Goal: Task Accomplishment & Management: Use online tool/utility

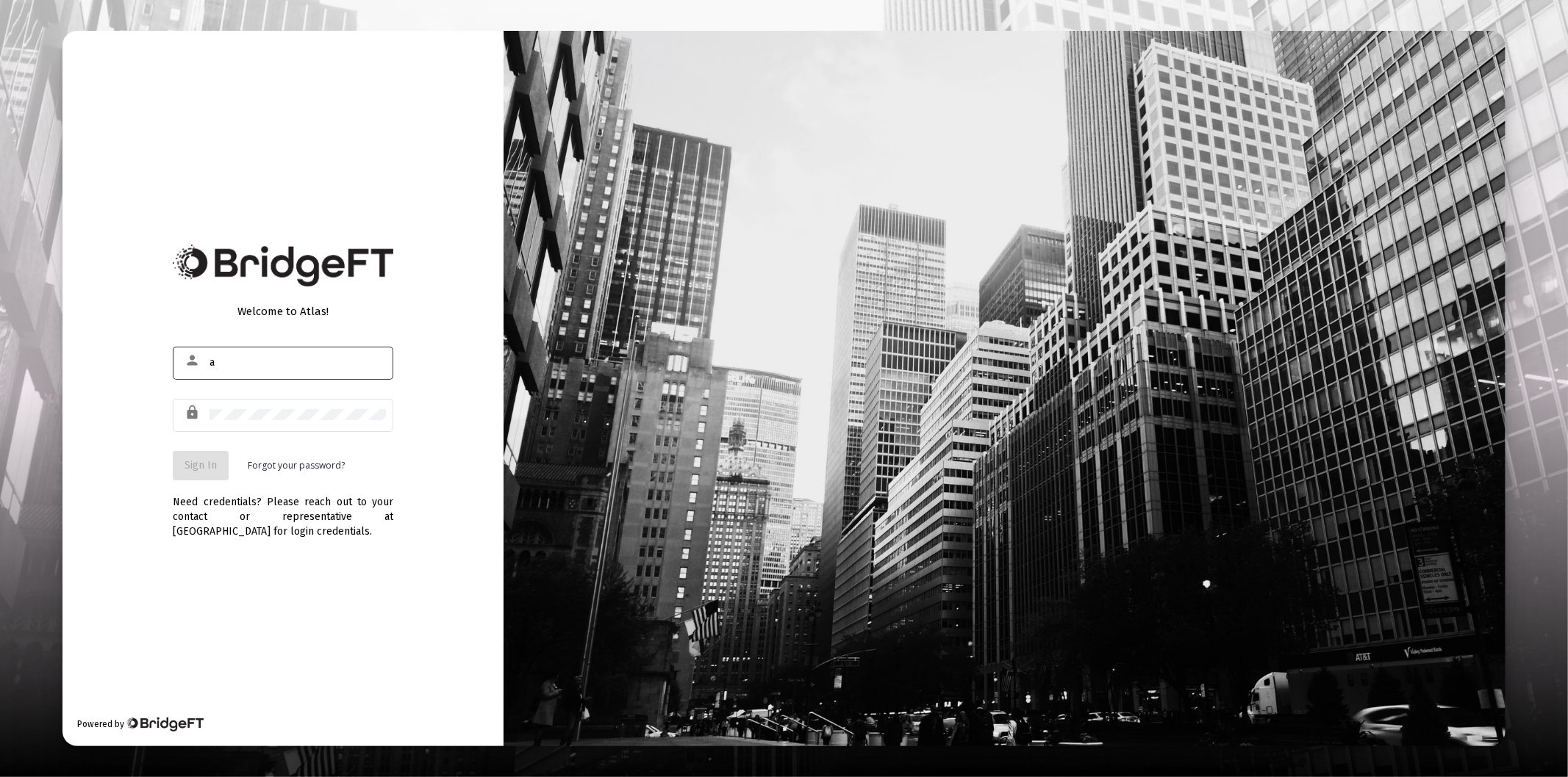
type input "[PERSON_NAME][EMAIL_ADDRESS][DOMAIN_NAME]"
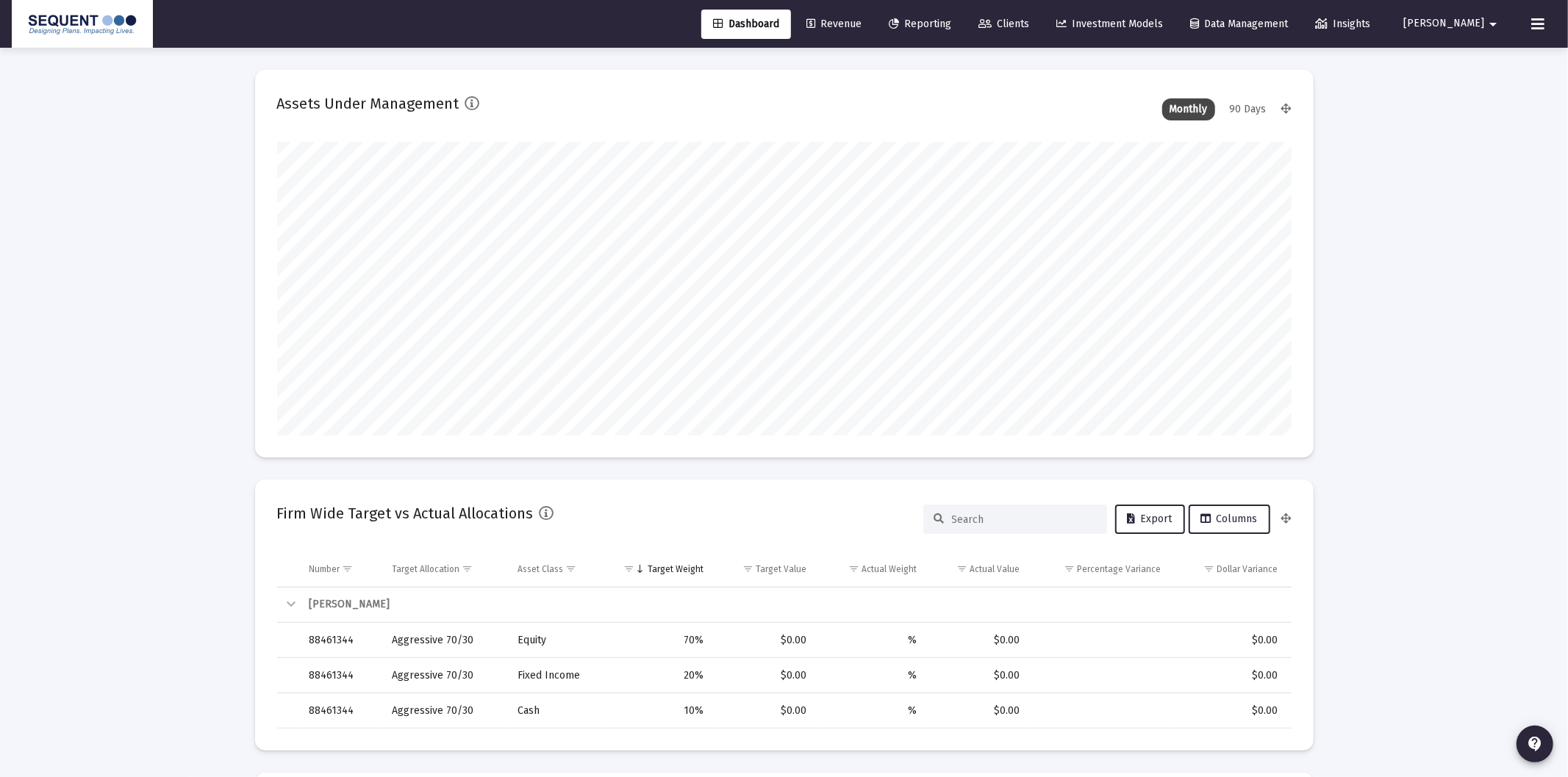
type input "[DATE]"
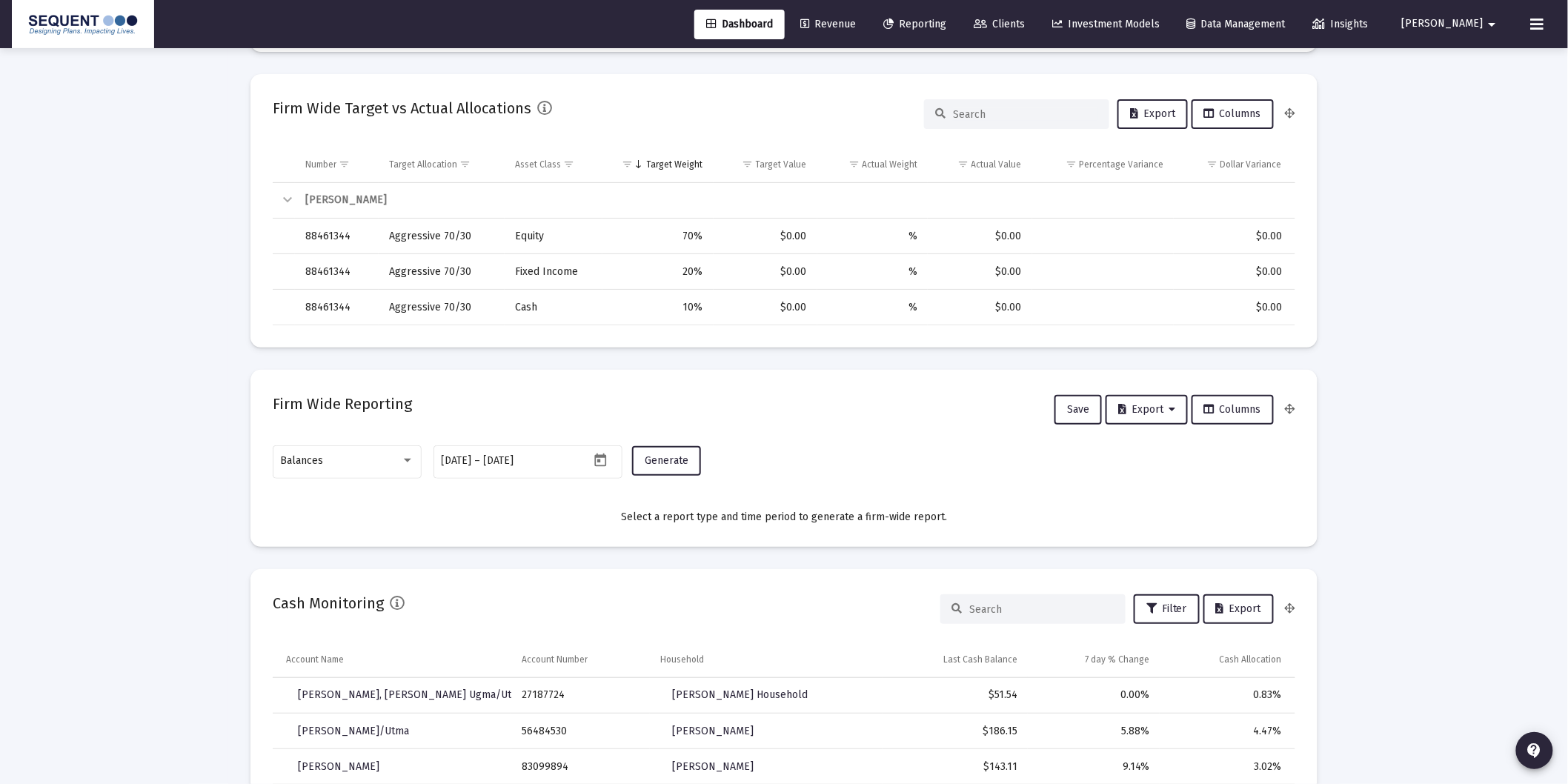
scroll to position [411, 0]
click at [358, 454] on div "Balances" at bounding box center [340, 460] width 120 height 12
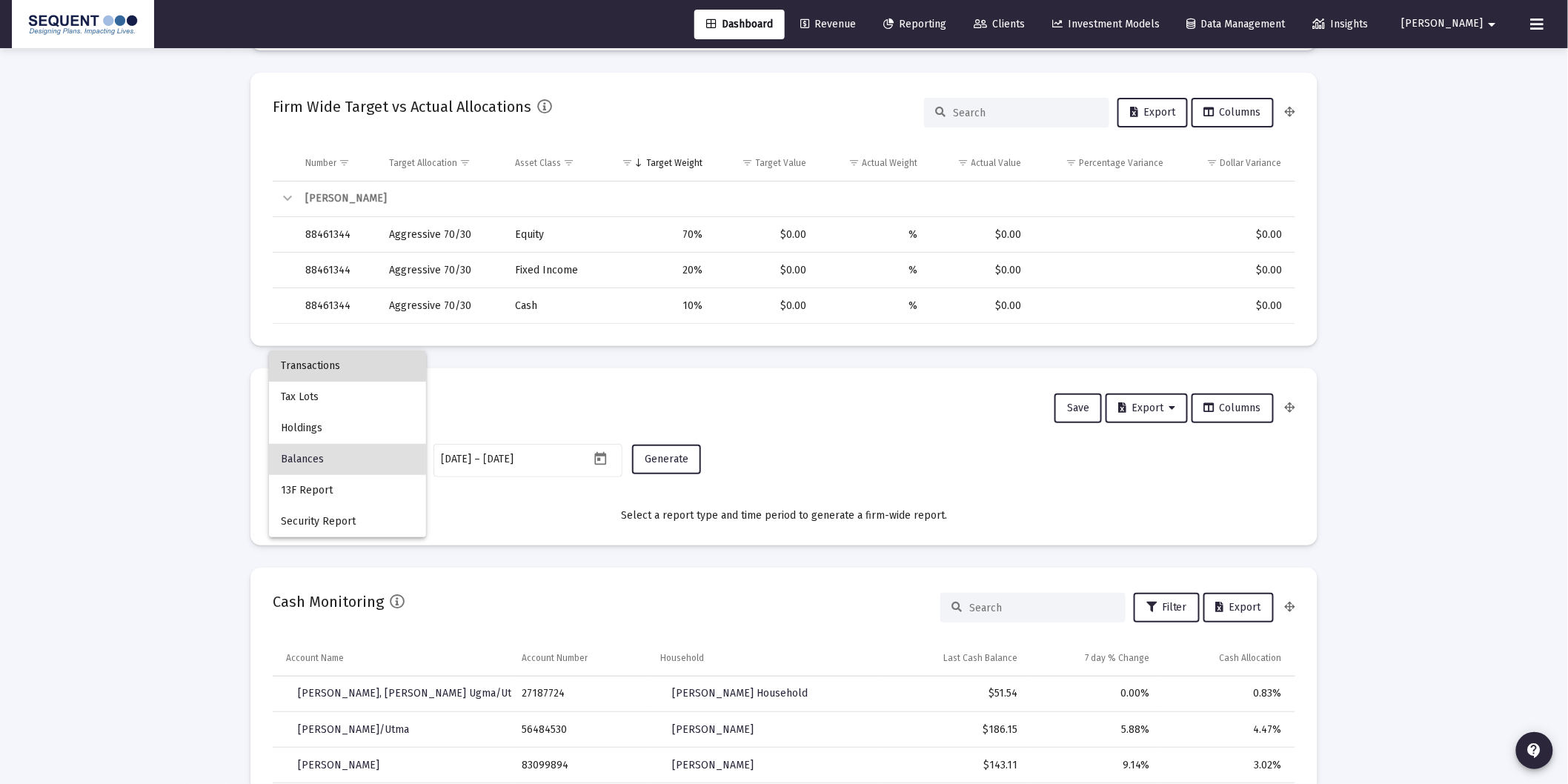
drag, startPoint x: 308, startPoint y: 364, endPoint x: 382, endPoint y: 374, distance: 74.7
click at [308, 363] on span "Transactions" at bounding box center [347, 366] width 134 height 31
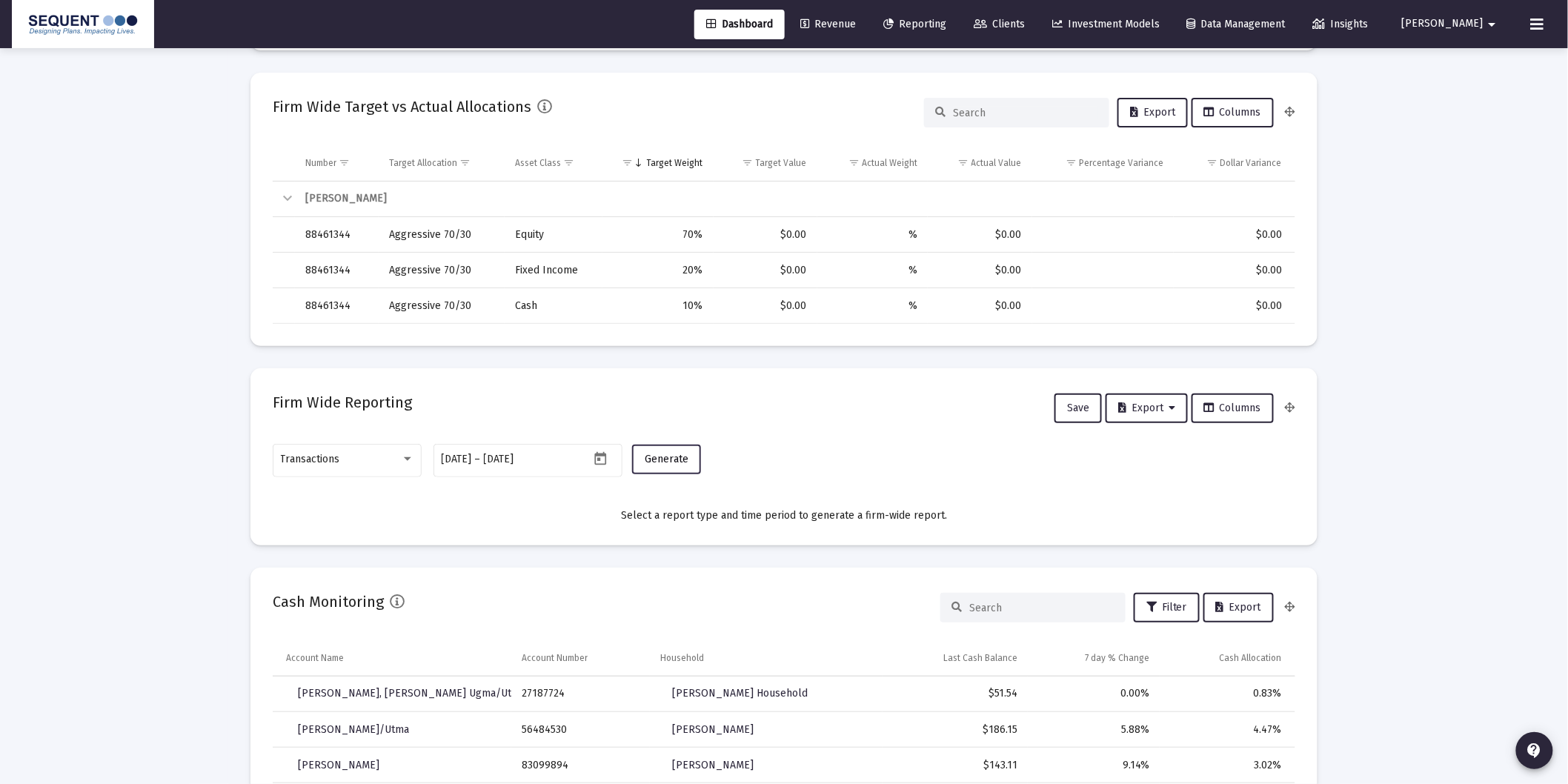
click at [651, 467] on button "Generate" at bounding box center [666, 459] width 69 height 29
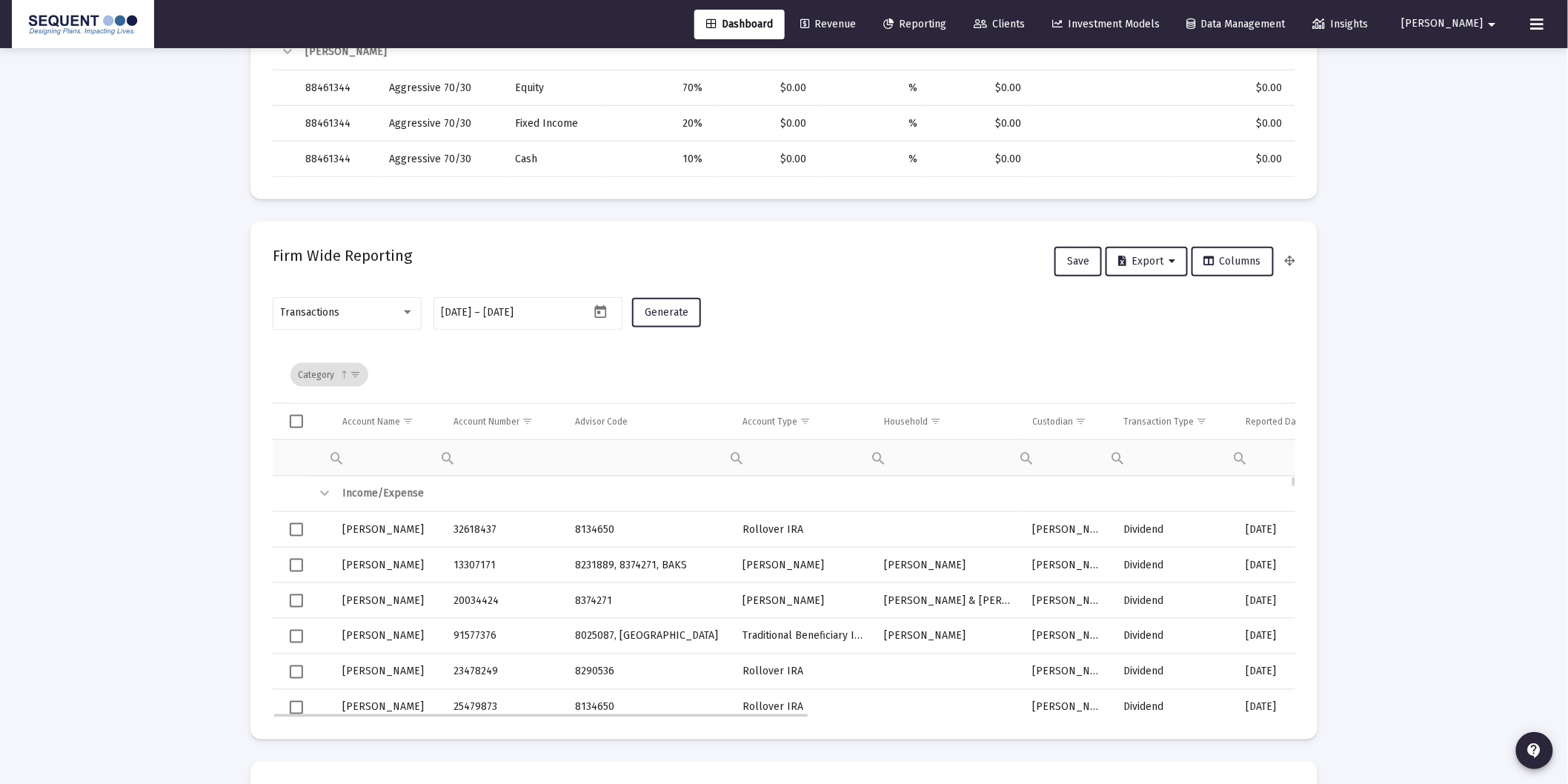
scroll to position [576, 0]
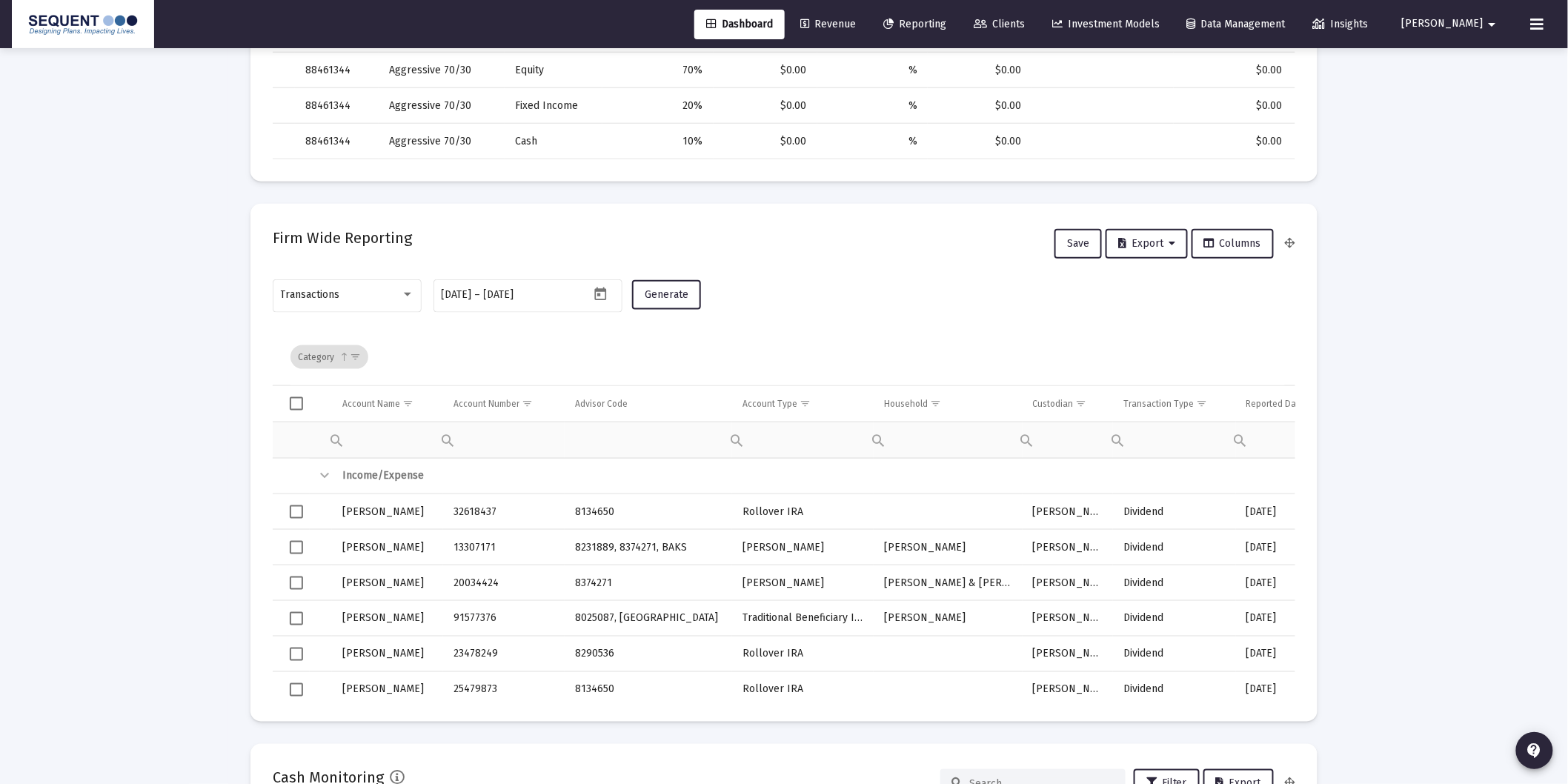
drag, startPoint x: 1197, startPoint y: 402, endPoint x: 1201, endPoint y: 427, distance: 25.3
click at [1197, 401] on span "Show filter options for column 'Transaction Type'" at bounding box center [1201, 404] width 11 height 11
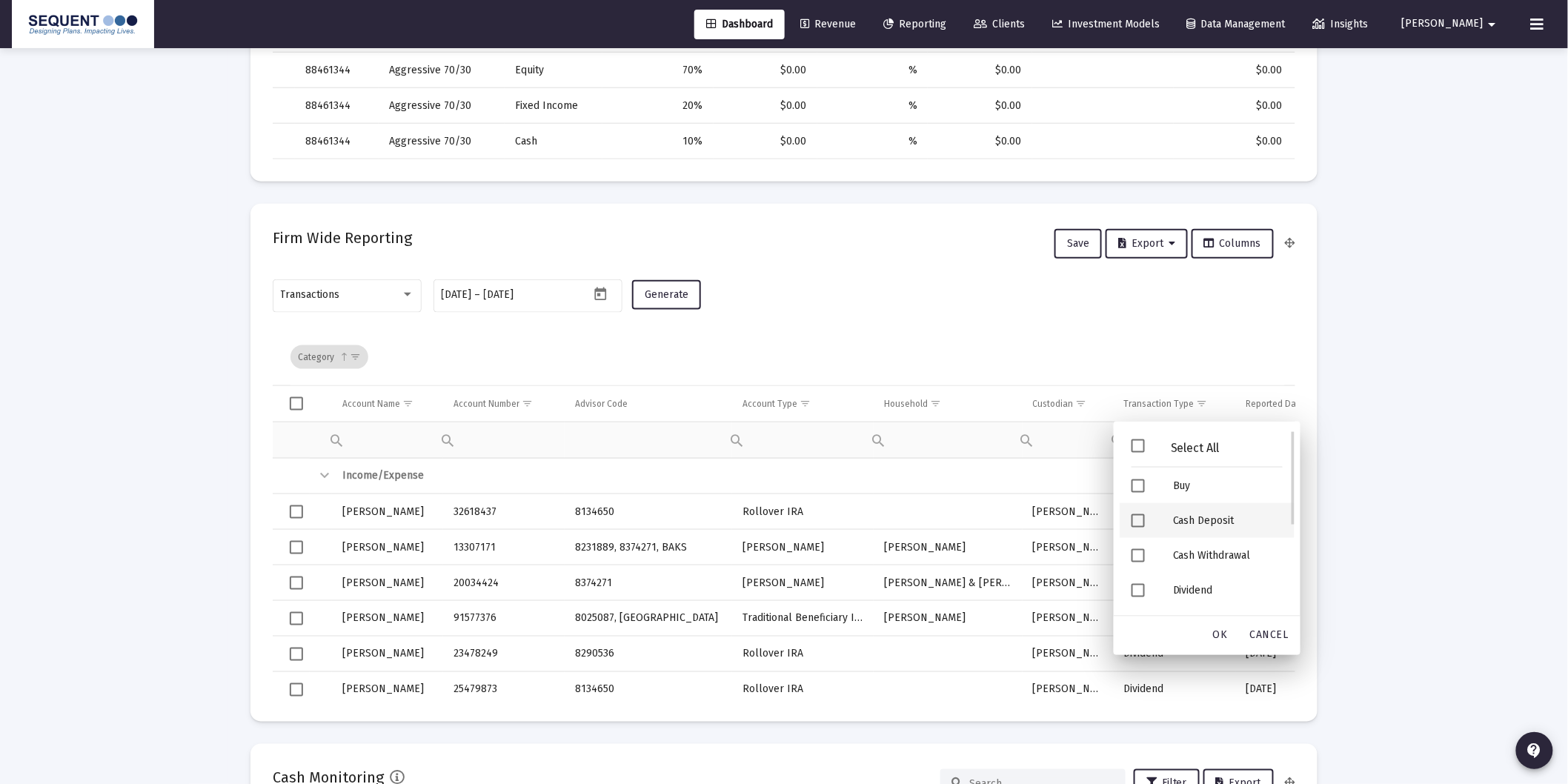
click at [1201, 521] on div "Cash Deposit" at bounding box center [1227, 520] width 134 height 35
click at [1209, 554] on div "Security Deposit" at bounding box center [1227, 557] width 134 height 35
click at [1230, 636] on div "OK" at bounding box center [1220, 636] width 47 height 27
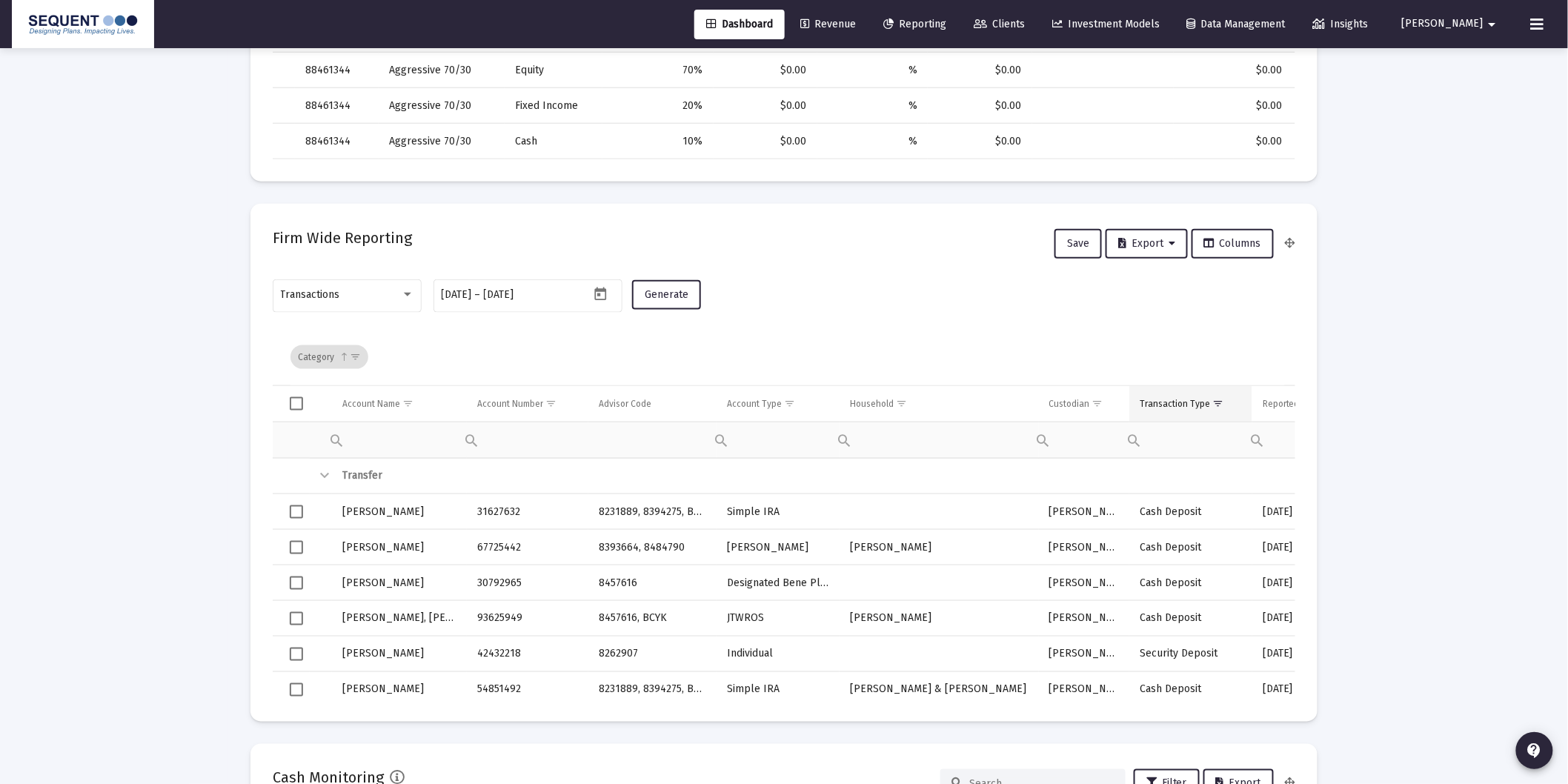
click at [1161, 401] on div "Transaction Type" at bounding box center [1175, 404] width 70 height 12
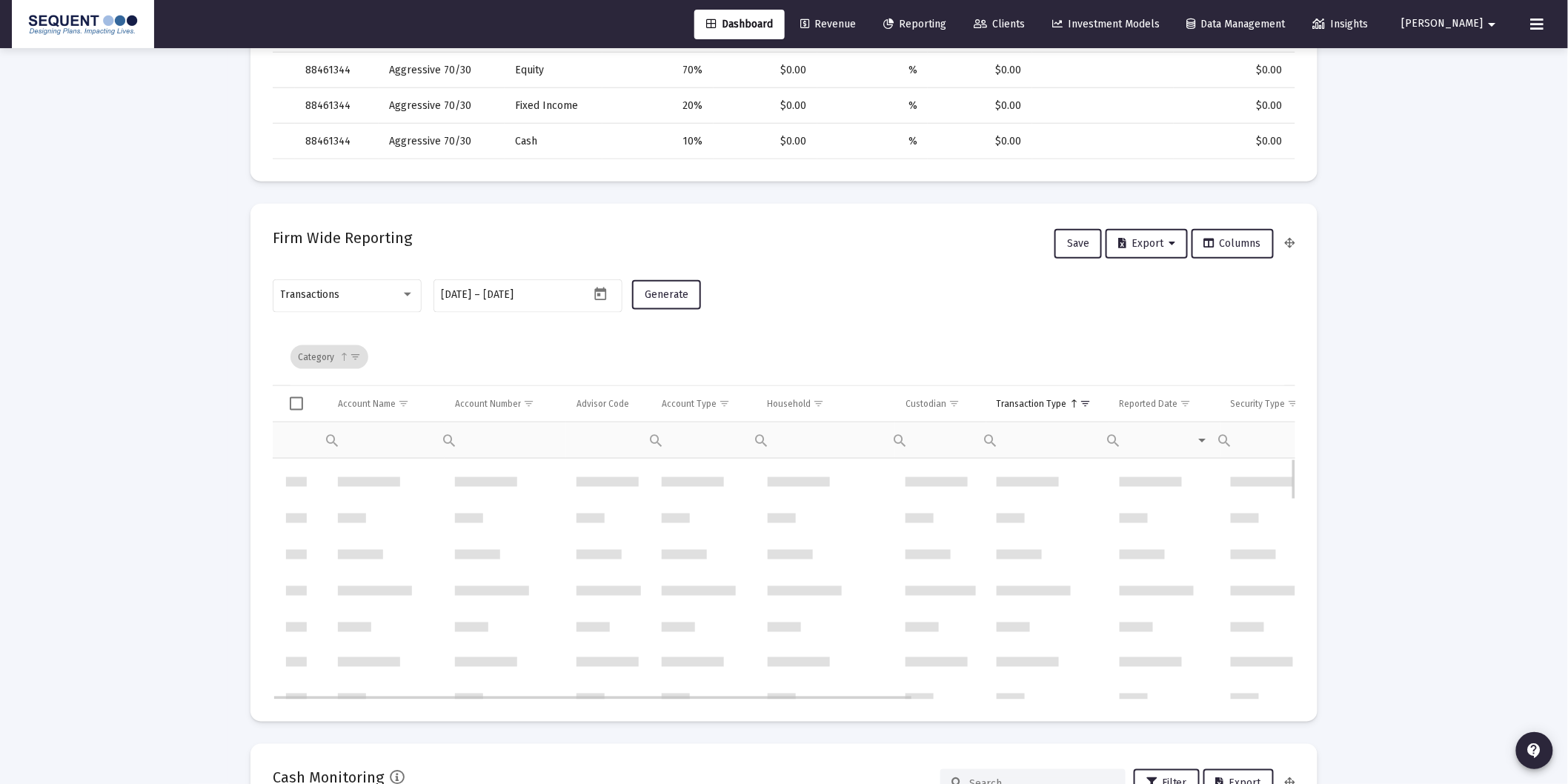
scroll to position [0, 0]
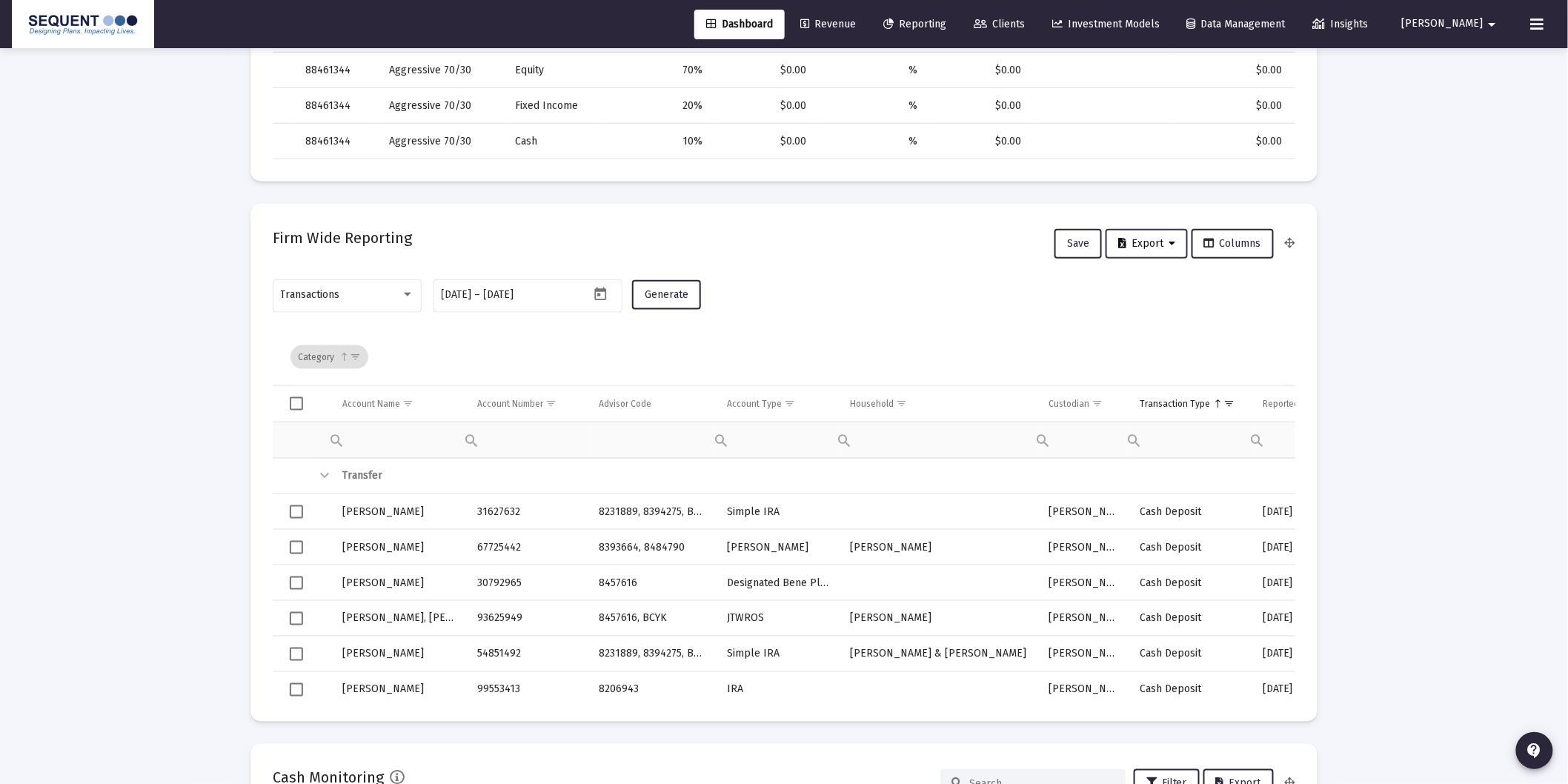
click at [1139, 237] on span "Export" at bounding box center [1146, 243] width 57 height 12
click at [1151, 283] on button "Export All Rows" at bounding box center [1153, 282] width 100 height 36
